Goal: Task Accomplishment & Management: Use online tool/utility

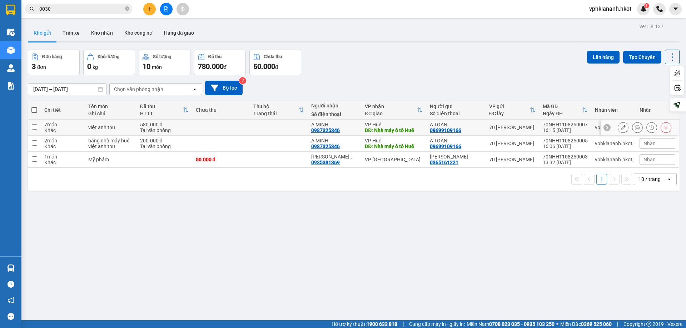
click at [456, 126] on div "A TOÀN" at bounding box center [456, 125] width 52 height 6
checkbox input "true"
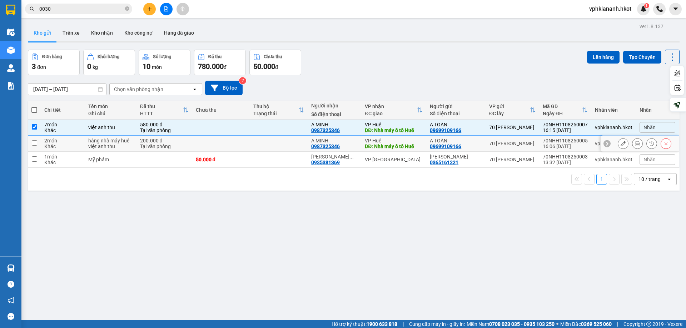
click at [460, 139] on div "A TOÀN" at bounding box center [456, 141] width 52 height 6
checkbox input "true"
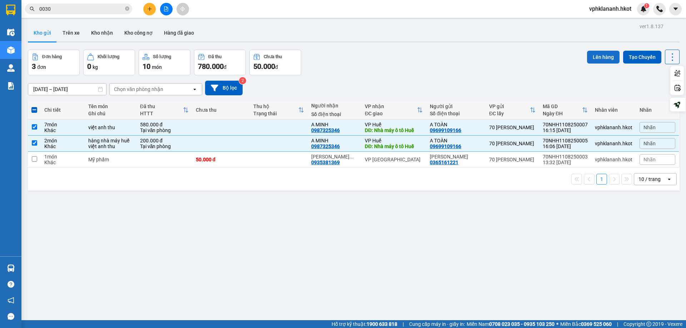
click at [596, 53] on button "Lên hàng" at bounding box center [603, 57] width 33 height 13
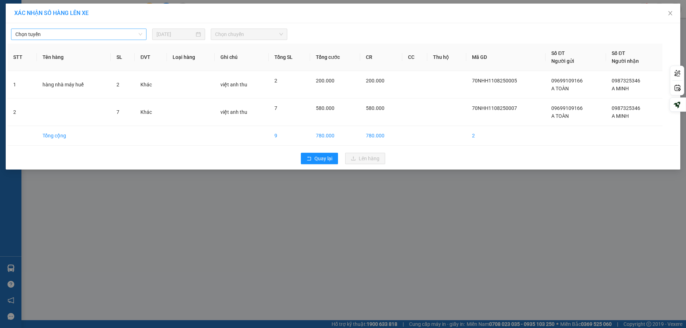
click at [83, 35] on span "Chọn tuyến" at bounding box center [78, 34] width 127 height 11
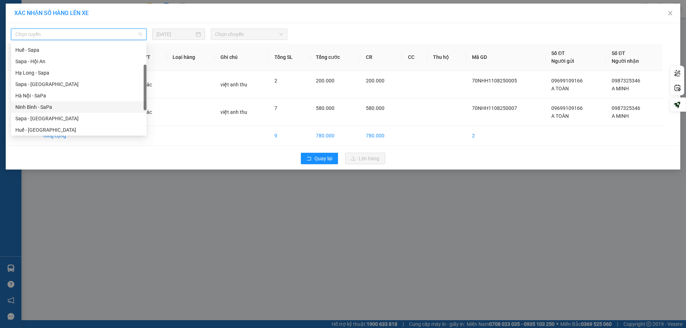
scroll to position [69, 0]
click at [38, 117] on div "Hà Nội - Hội An" at bounding box center [78, 117] width 127 height 8
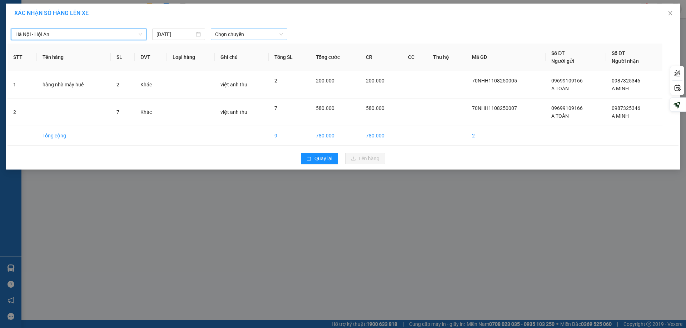
click at [222, 33] on span "Chọn chuyến" at bounding box center [249, 34] width 68 height 11
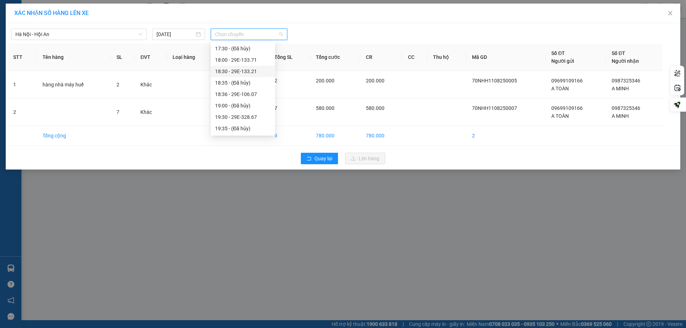
scroll to position [91, 0]
click at [238, 51] on div "18:36 - 29E-106.07" at bounding box center [243, 49] width 56 height 8
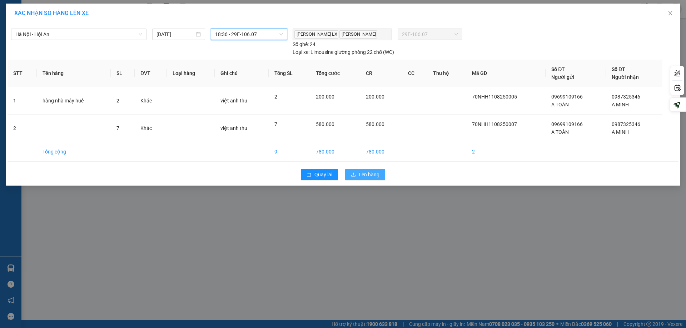
click at [364, 175] on span "Lên hàng" at bounding box center [369, 175] width 21 height 8
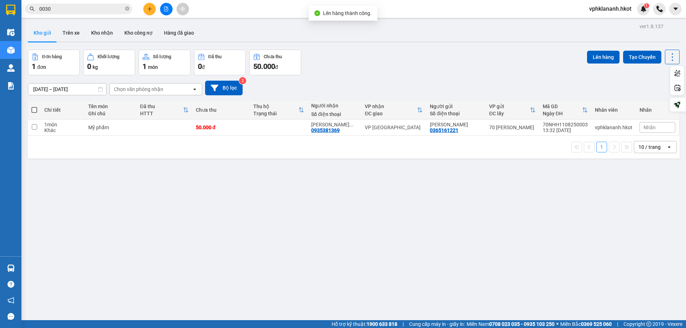
click at [184, 197] on div "ver 1.8.137 Kho gửi Trên xe Kho nhận Kho công nợ Hàng đã giao Đơn hàng 1 đơn Kh…" at bounding box center [353, 185] width 657 height 328
